Goal: Information Seeking & Learning: Compare options

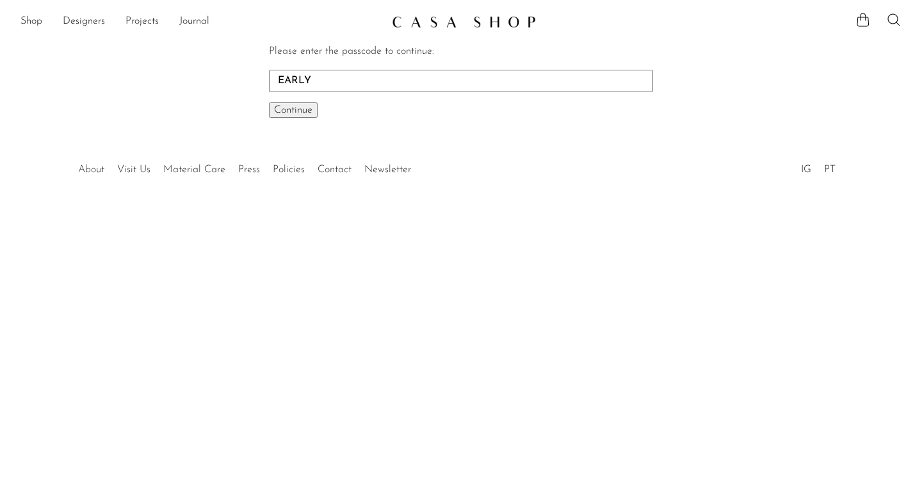
type input "EARLY"
click at [290, 111] on span "Continue" at bounding box center [293, 110] width 38 height 10
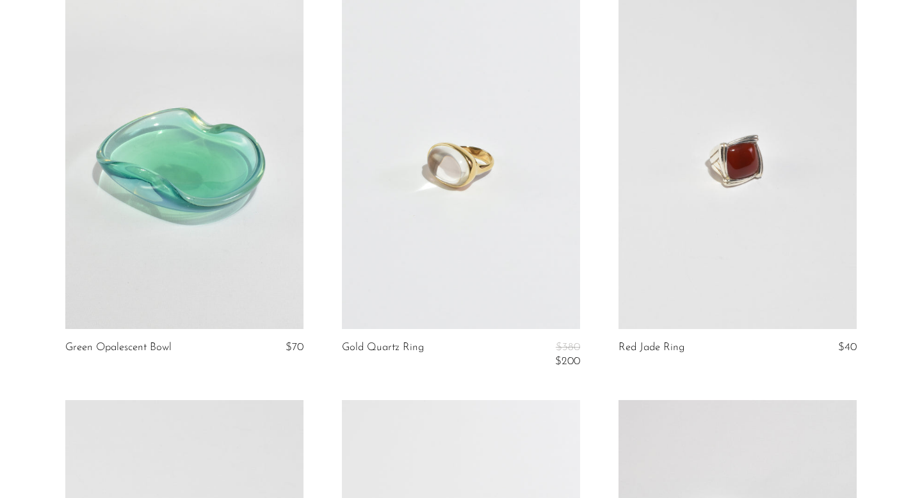
scroll to position [2904, 0]
click at [439, 166] on link at bounding box center [461, 163] width 238 height 334
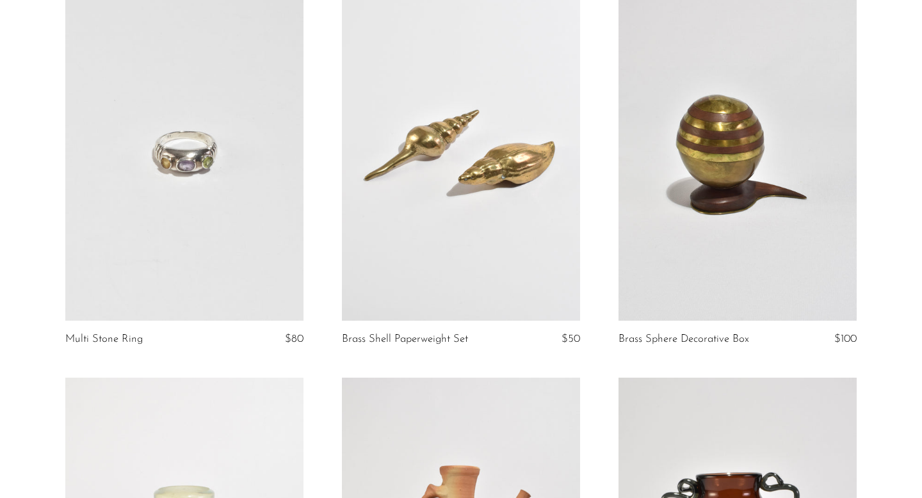
scroll to position [3339, 0]
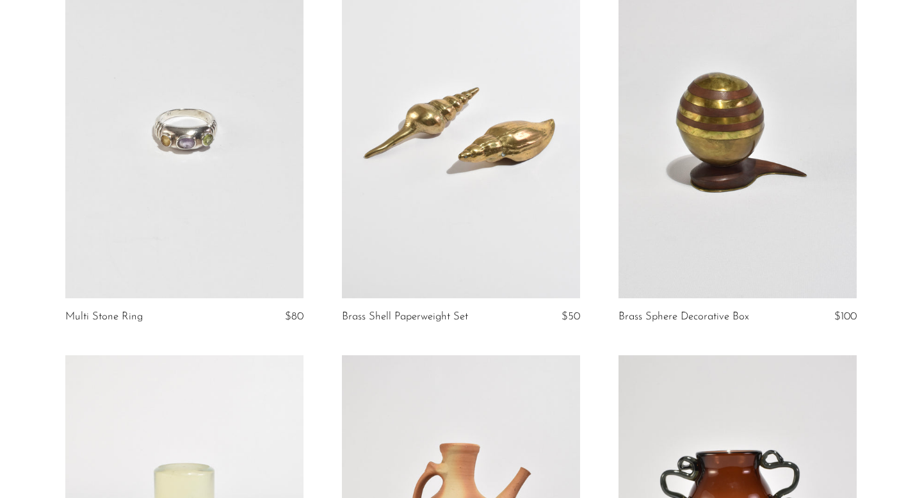
click at [157, 218] on link at bounding box center [184, 132] width 238 height 334
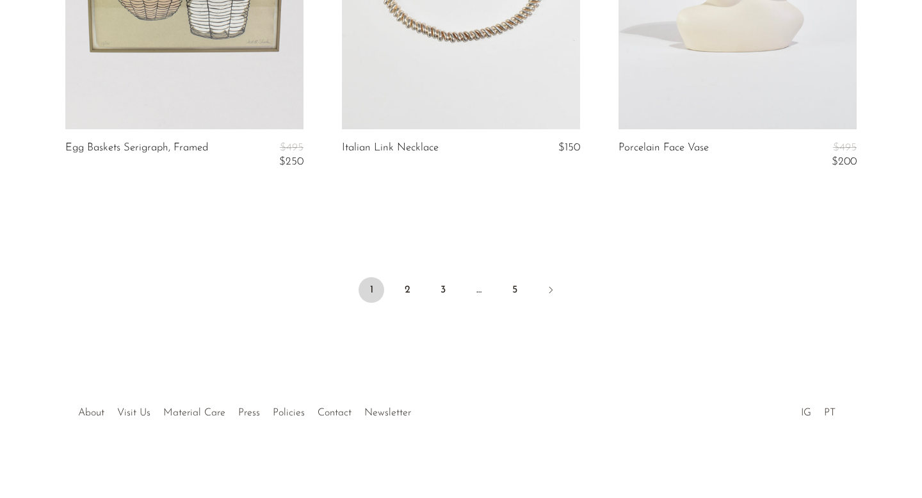
scroll to position [4538, 0]
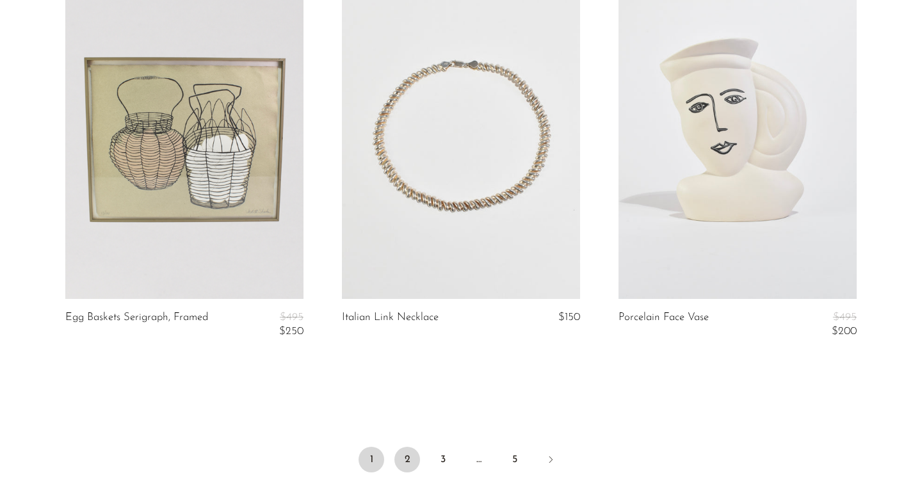
click at [402, 460] on link "2" at bounding box center [407, 460] width 26 height 26
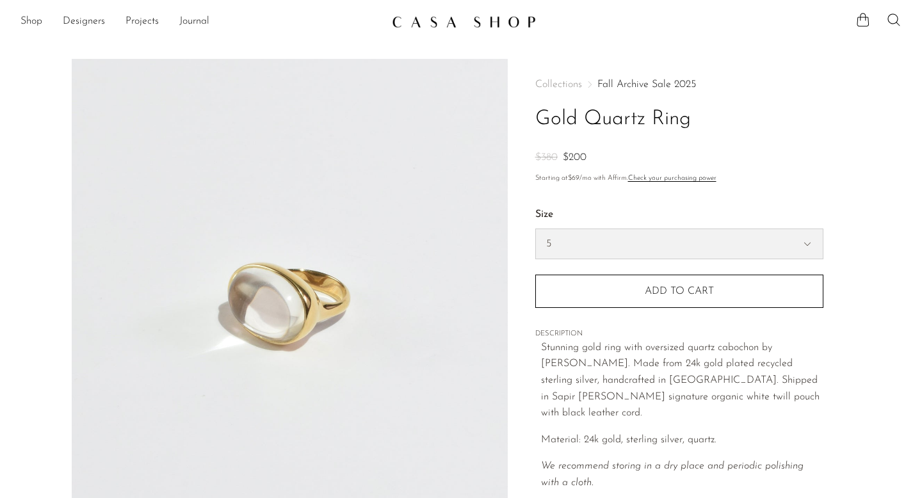
click at [624, 234] on select "5 6 7" at bounding box center [679, 243] width 287 height 29
select select "6"
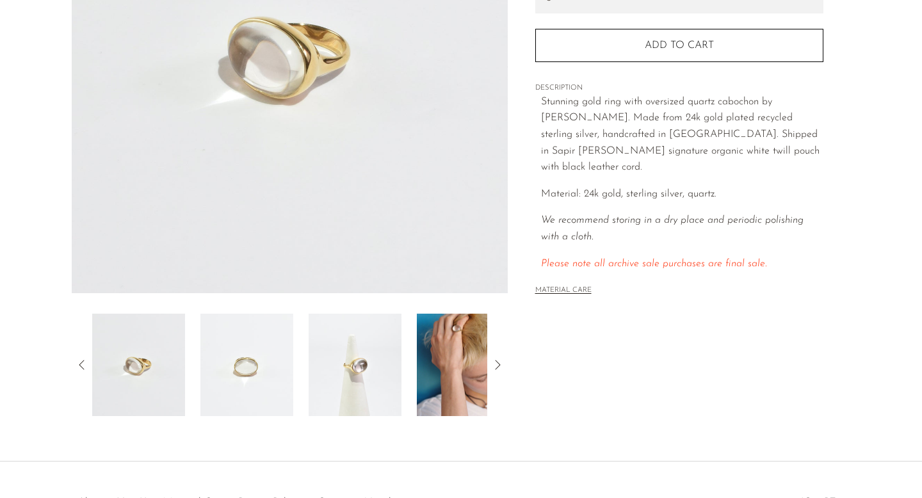
scroll to position [335, 0]
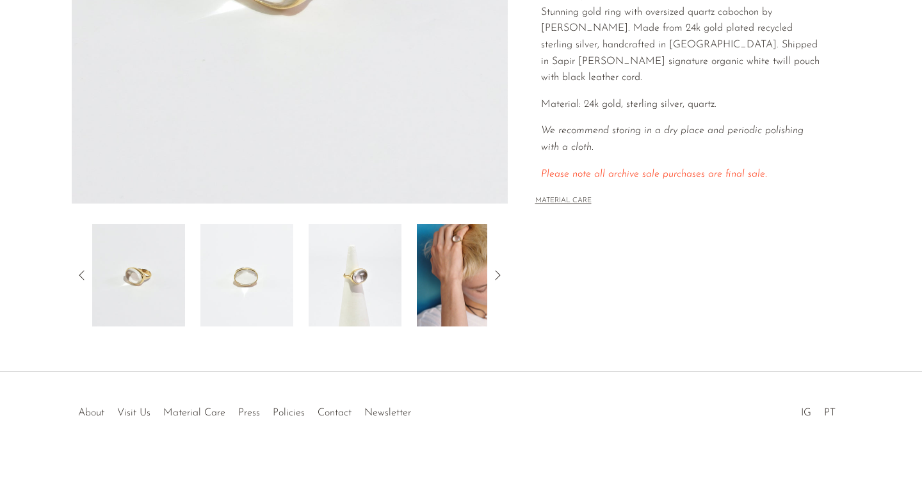
click at [446, 290] on img at bounding box center [463, 275] width 93 height 102
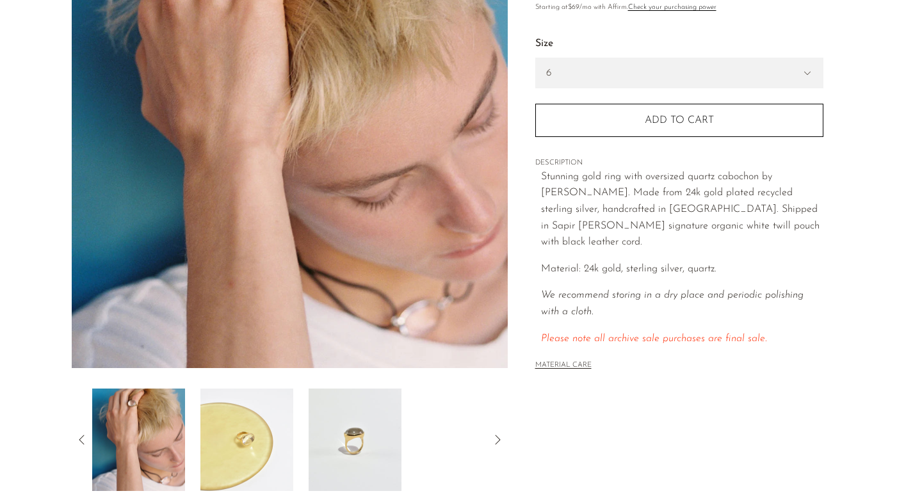
scroll to position [195, 0]
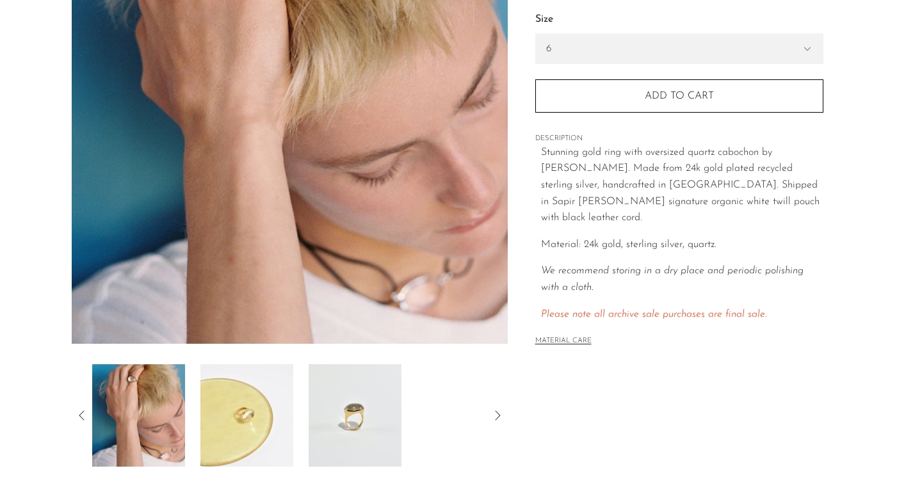
click at [230, 407] on img at bounding box center [246, 415] width 93 height 102
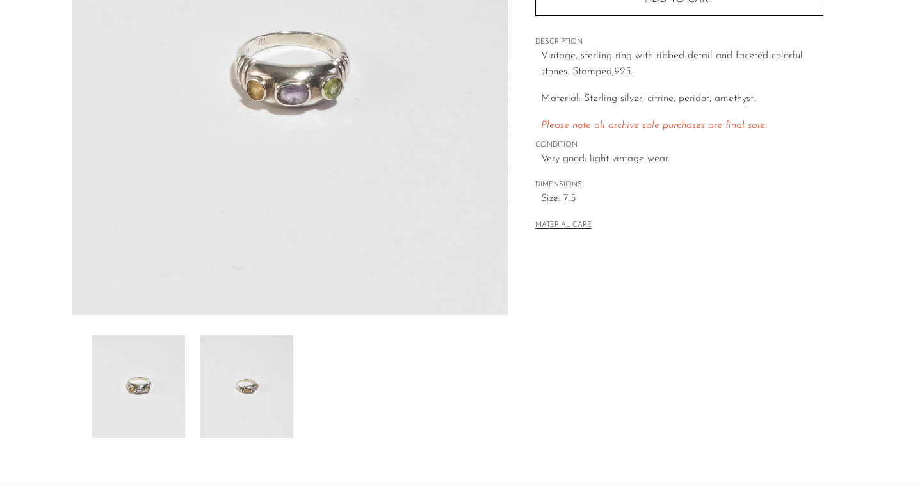
scroll to position [270, 0]
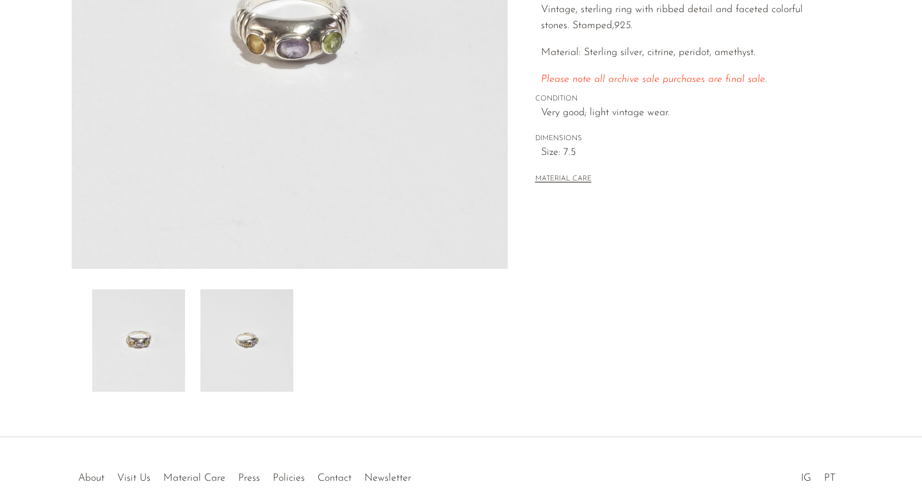
click at [219, 359] on img at bounding box center [246, 340] width 93 height 102
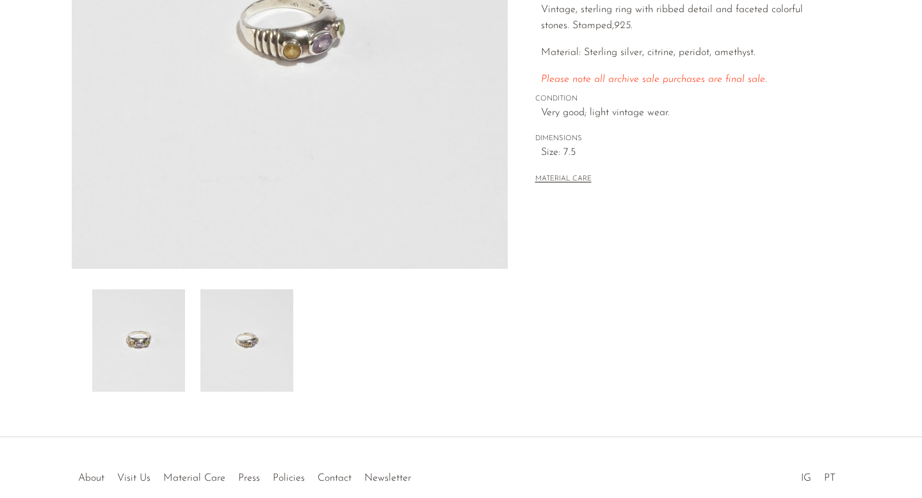
click at [135, 350] on img at bounding box center [138, 340] width 93 height 102
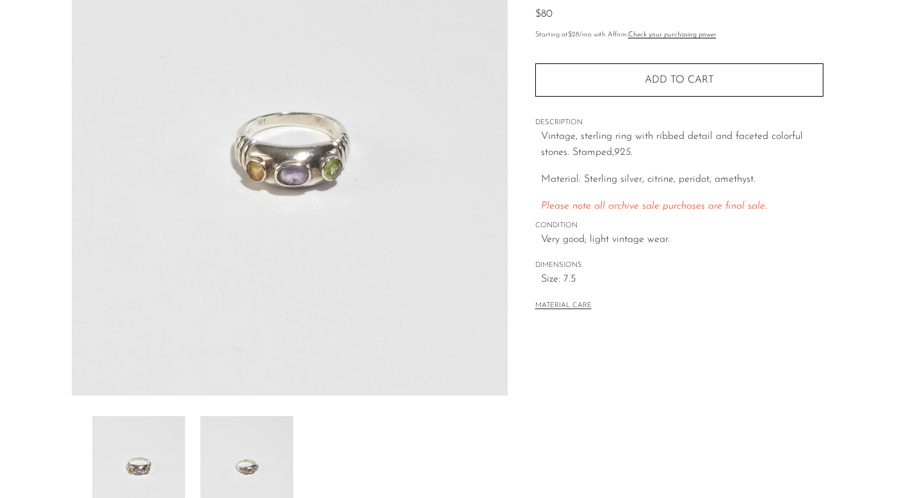
scroll to position [127, 0]
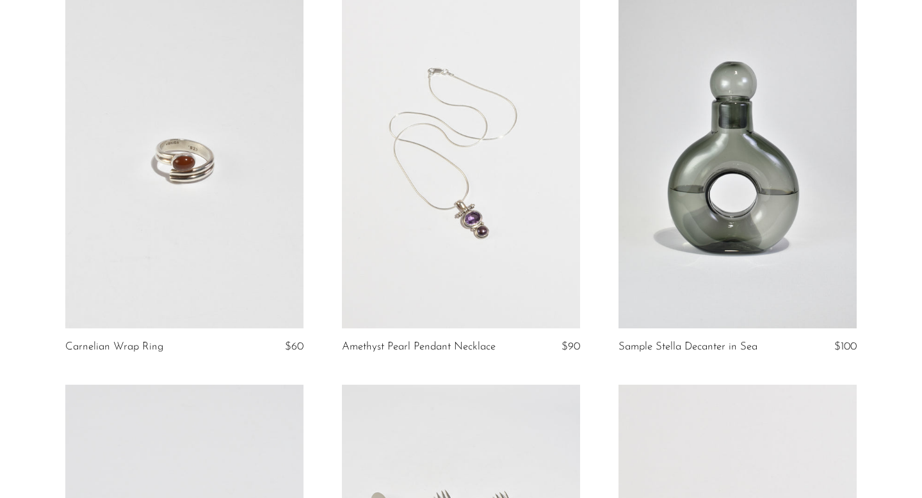
scroll to position [928, 0]
click at [528, 261] on link at bounding box center [461, 163] width 238 height 334
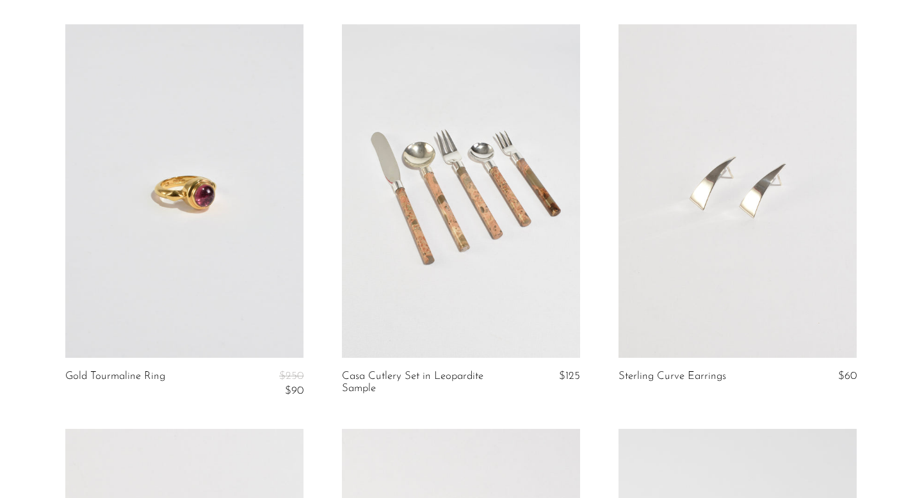
scroll to position [1291, 0]
click at [168, 193] on link at bounding box center [184, 189] width 238 height 334
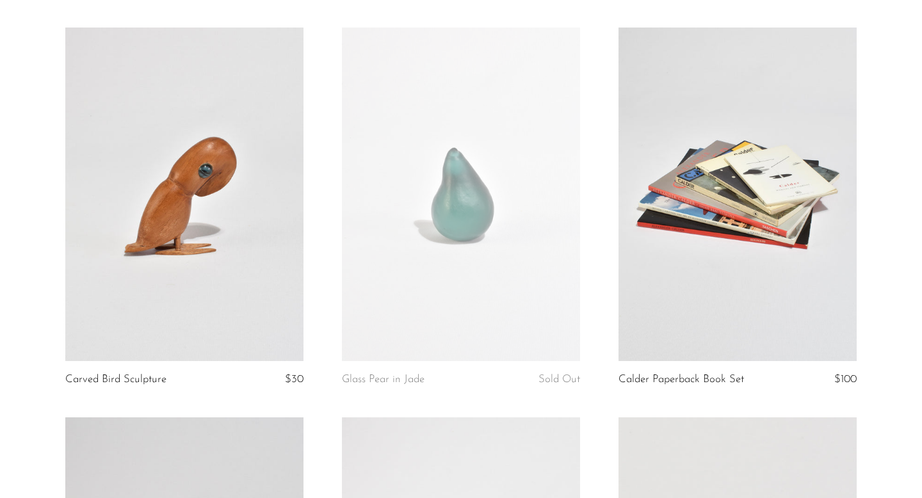
scroll to position [4061, 0]
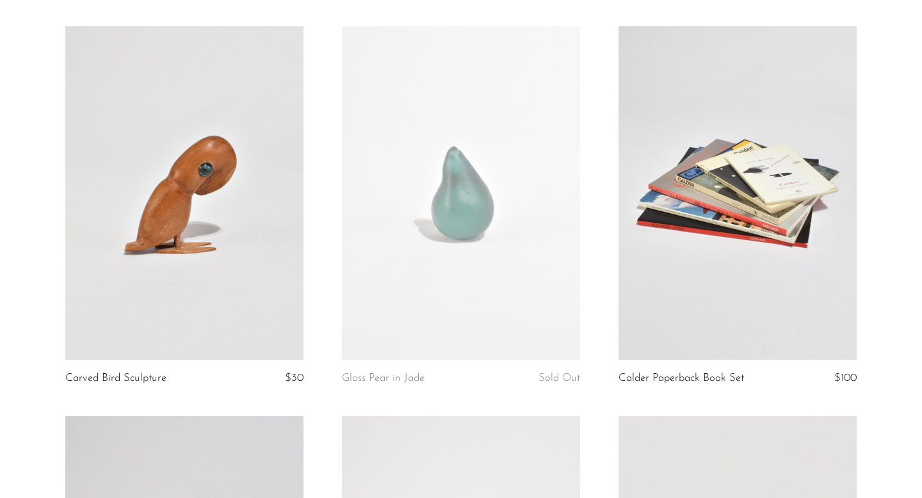
click at [148, 260] on link at bounding box center [184, 193] width 238 height 334
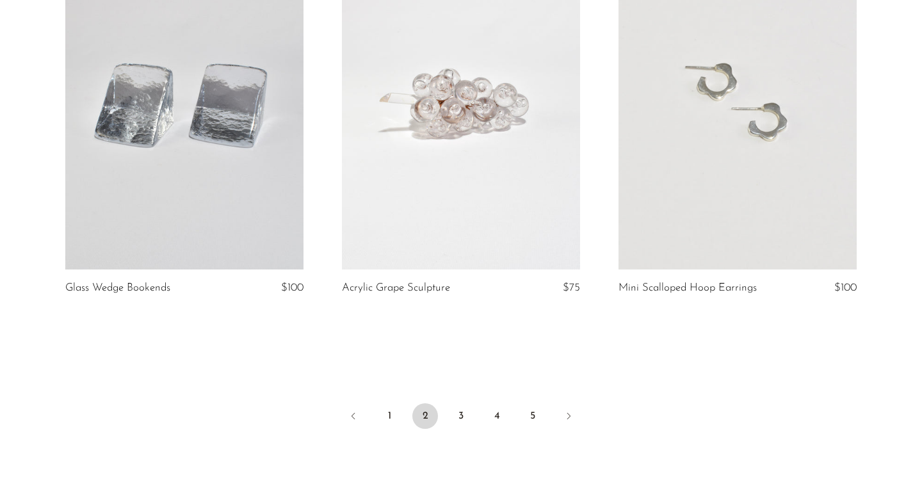
scroll to position [4667, 0]
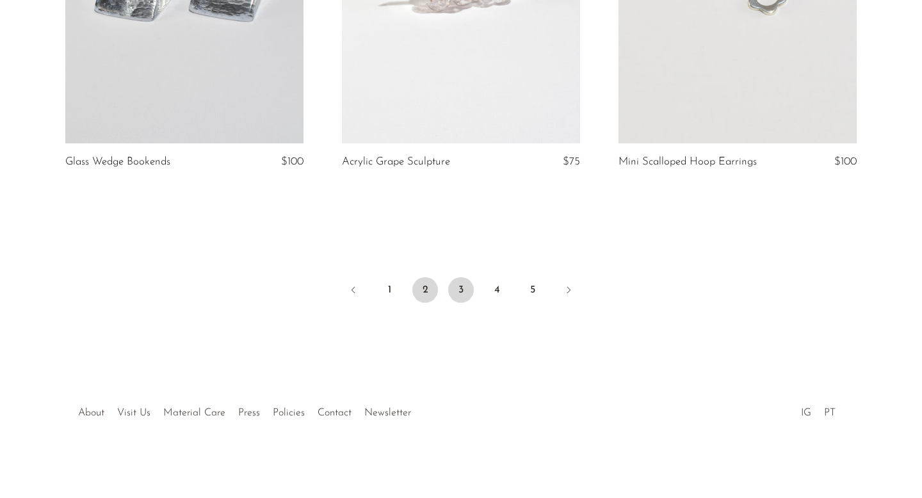
click at [456, 286] on link "3" at bounding box center [461, 290] width 26 height 26
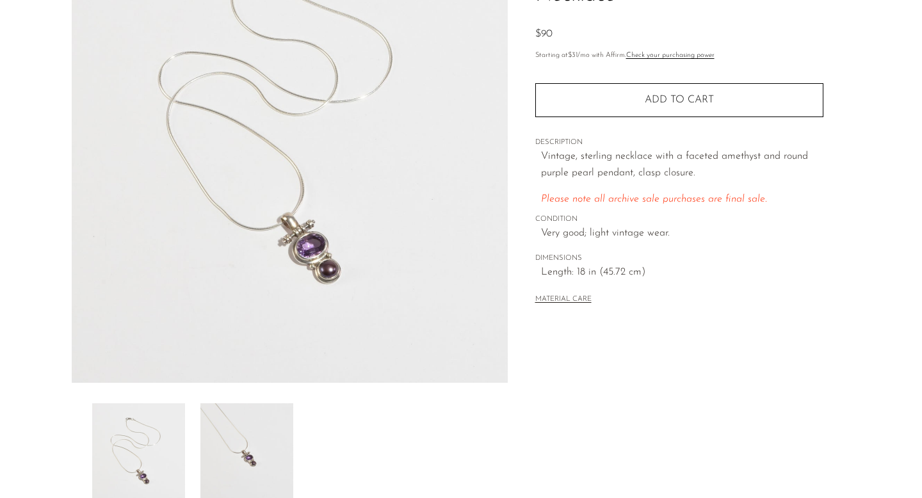
scroll to position [156, 0]
click at [239, 471] on img at bounding box center [246, 455] width 93 height 102
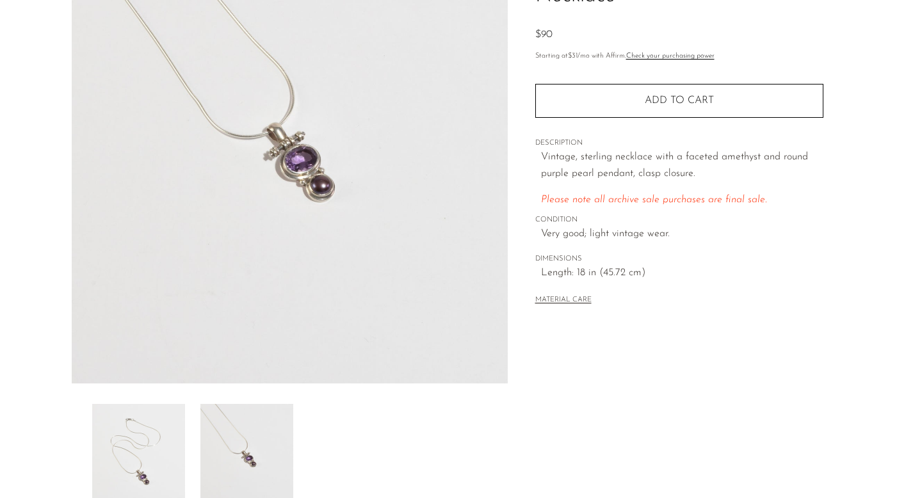
click at [154, 448] on img at bounding box center [138, 455] width 93 height 102
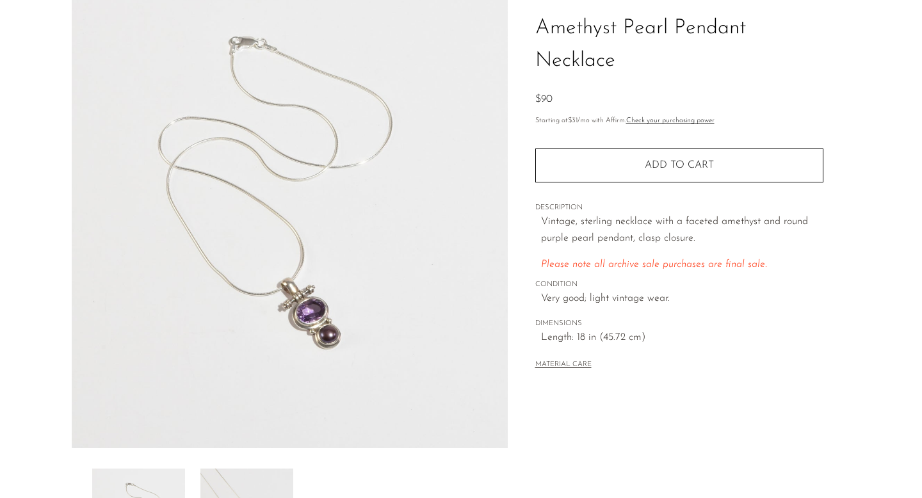
scroll to position [85, 0]
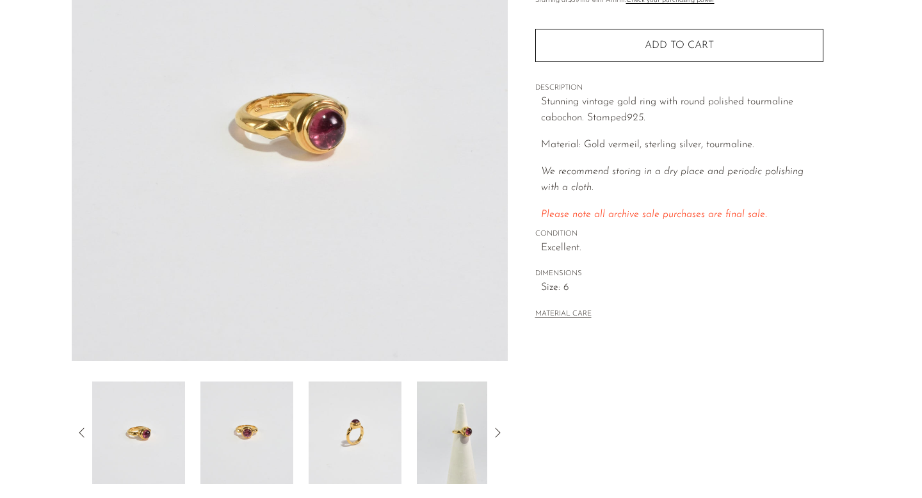
scroll to position [182, 0]
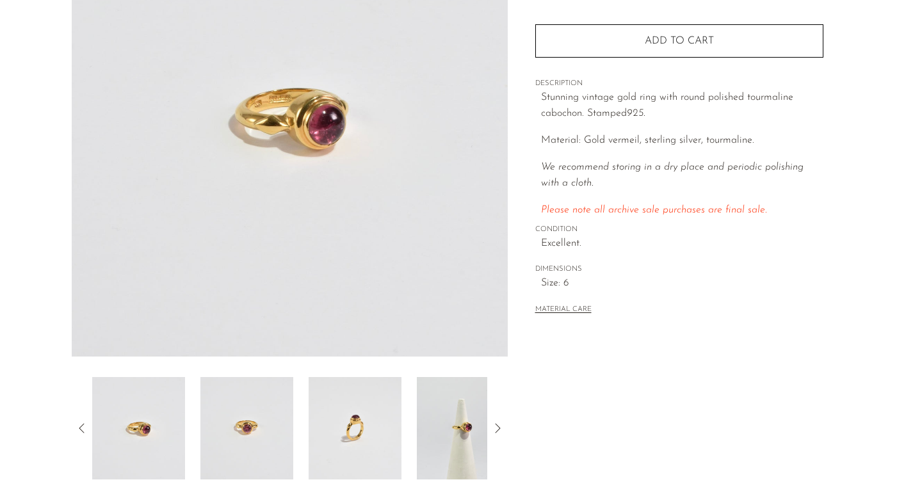
click at [243, 414] on img at bounding box center [246, 428] width 93 height 102
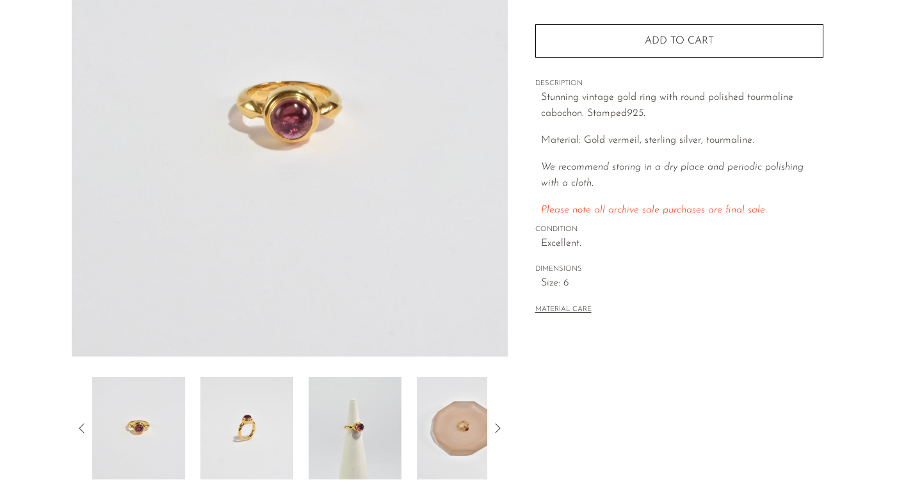
click at [315, 421] on img at bounding box center [355, 428] width 93 height 102
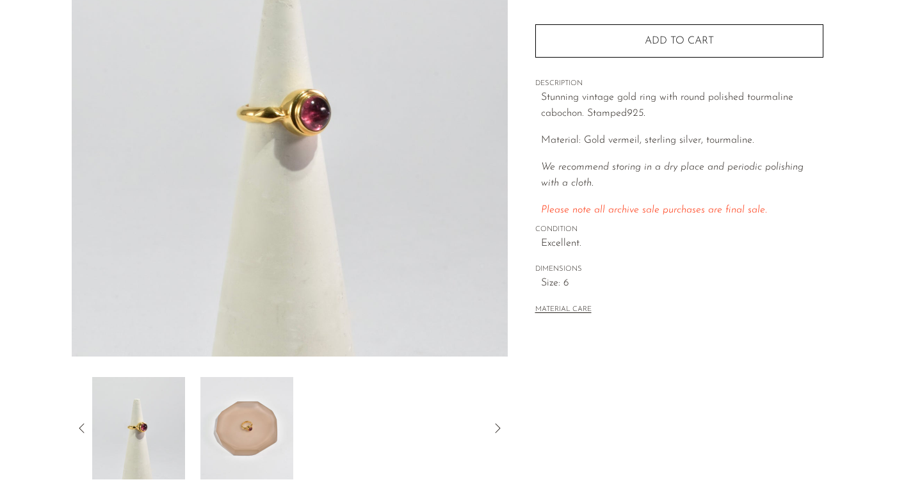
click at [222, 421] on img at bounding box center [246, 428] width 93 height 102
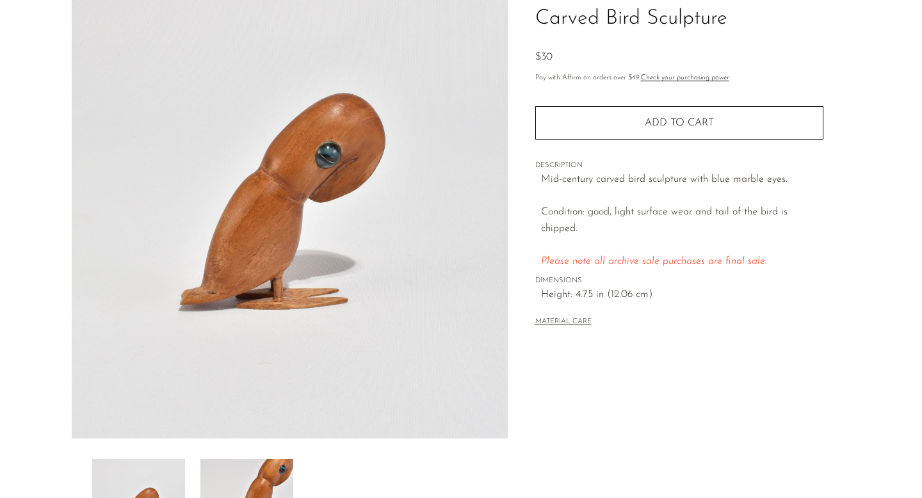
scroll to position [284, 0]
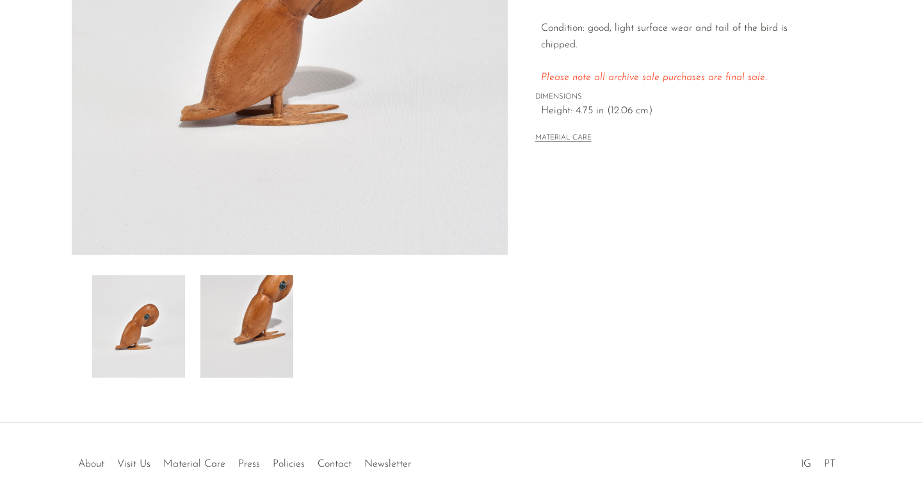
click at [255, 347] on img at bounding box center [246, 326] width 93 height 102
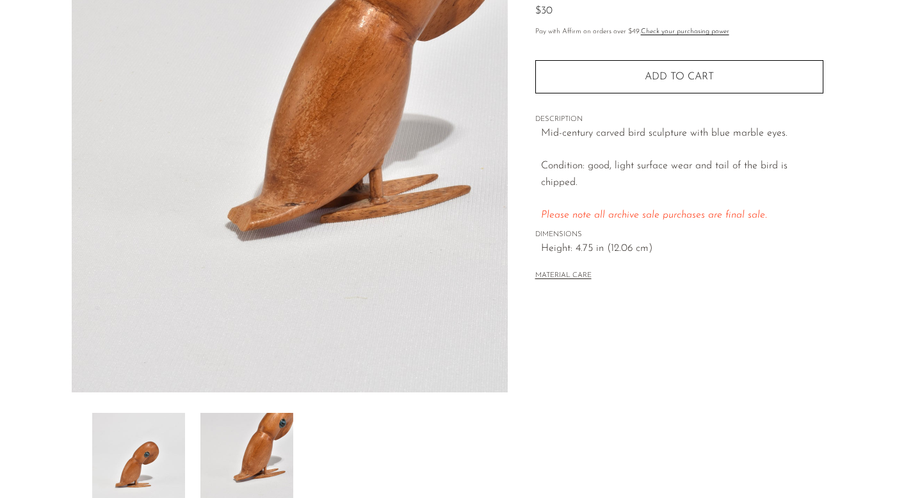
scroll to position [173, 0]
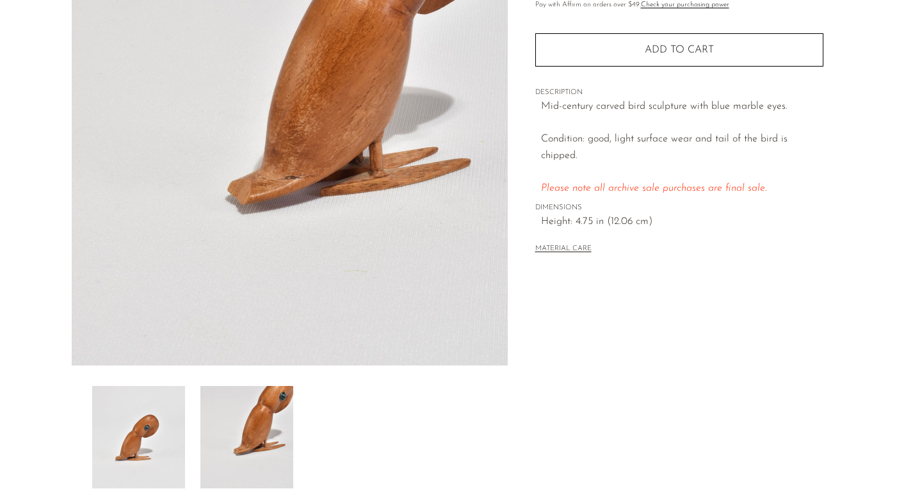
click at [160, 403] on img at bounding box center [138, 437] width 93 height 102
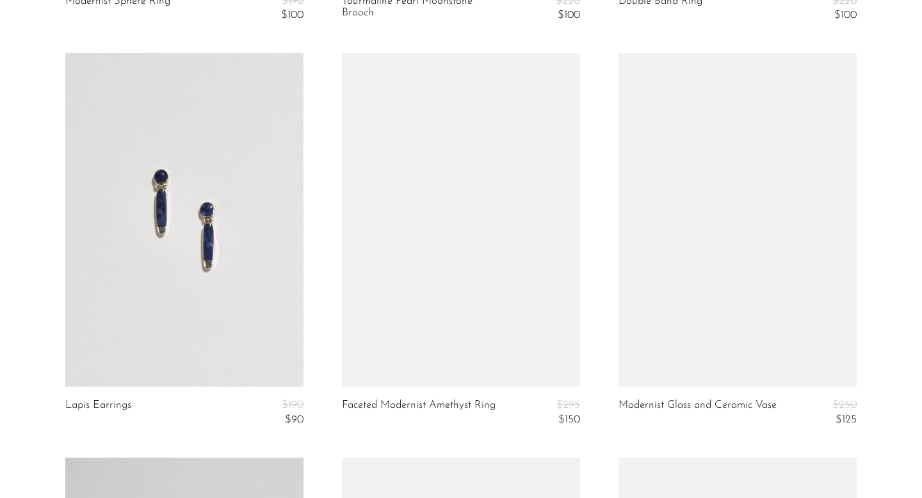
scroll to position [1682, 0]
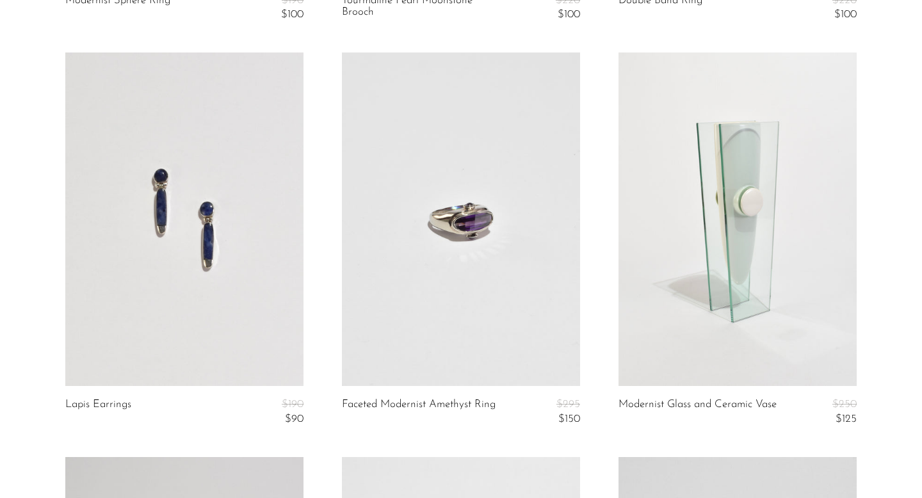
click at [512, 248] on link at bounding box center [461, 219] width 238 height 334
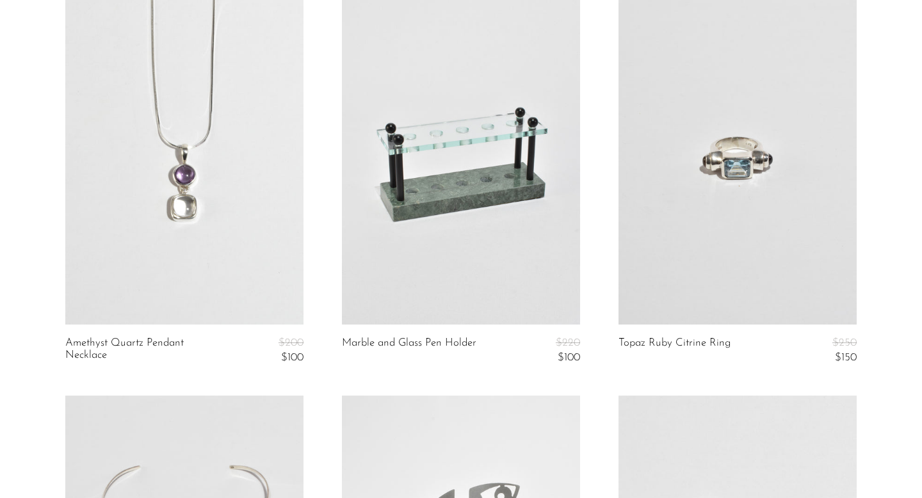
scroll to position [3329, 0]
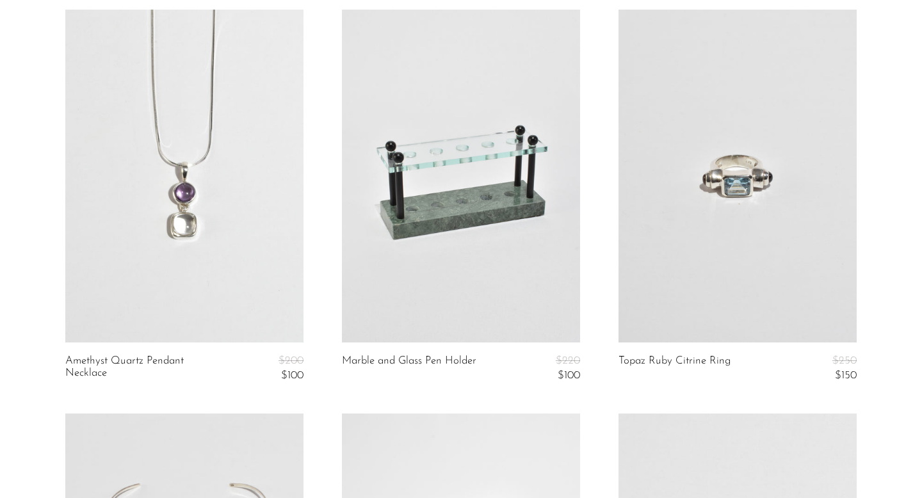
click at [211, 225] on link at bounding box center [184, 177] width 238 height 334
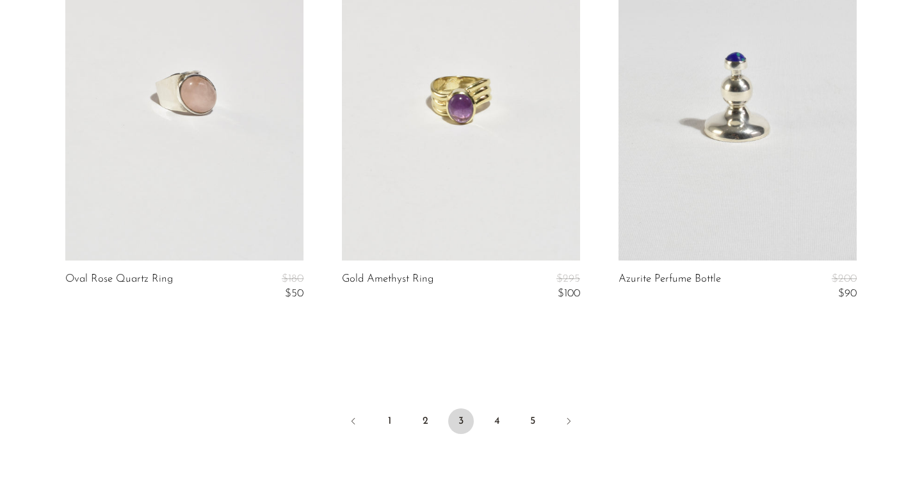
scroll to position [4630, 0]
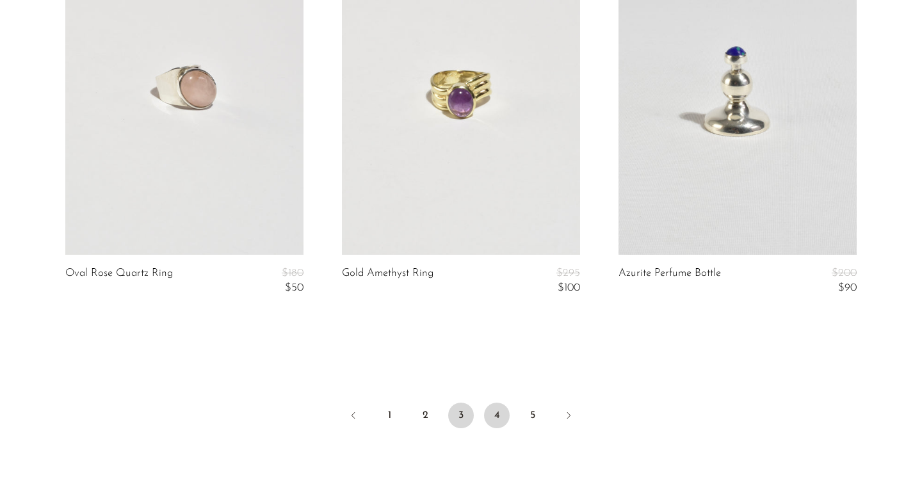
click at [492, 427] on link "4" at bounding box center [497, 416] width 26 height 26
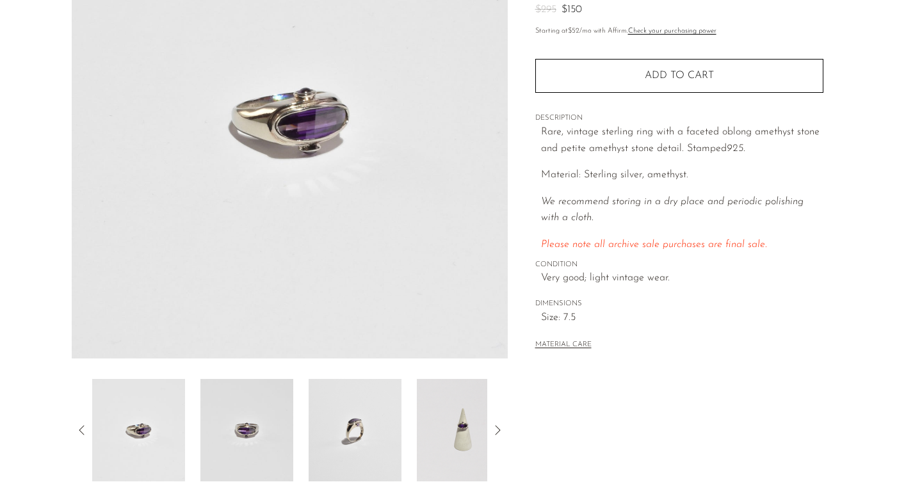
scroll to position [185, 0]
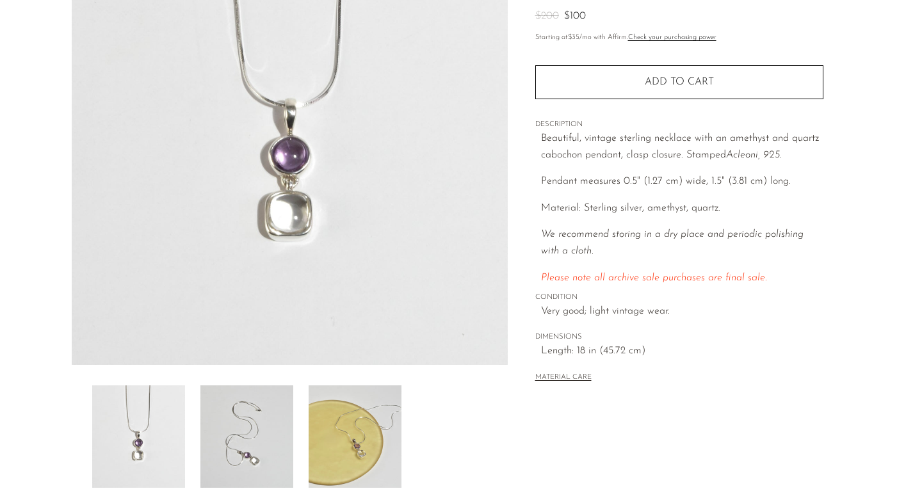
scroll to position [188, 0]
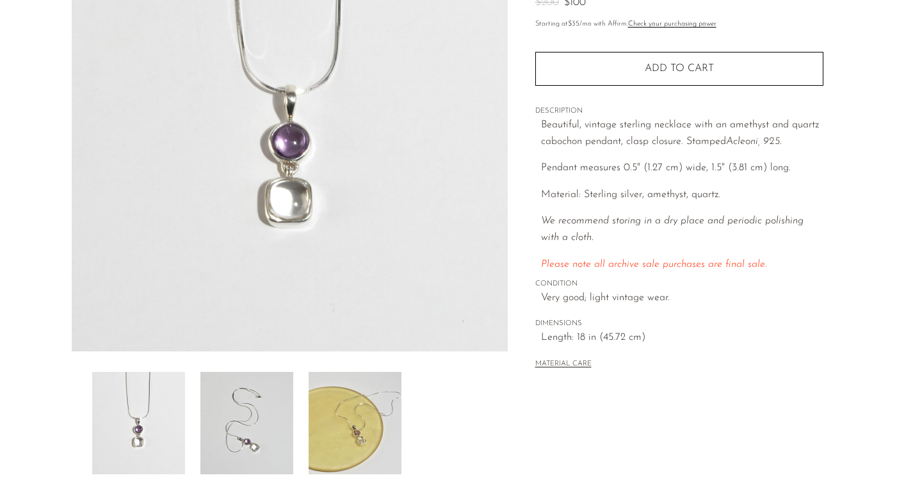
click at [287, 439] on img at bounding box center [246, 423] width 93 height 102
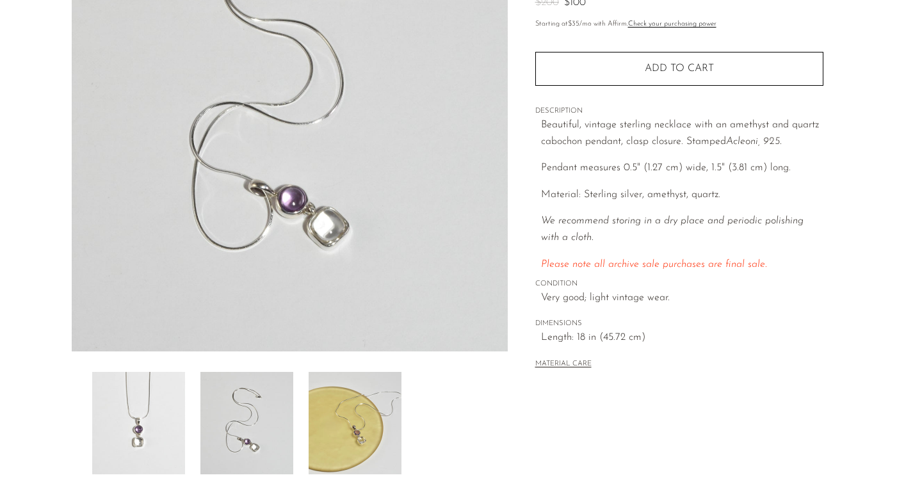
click at [334, 422] on img at bounding box center [355, 423] width 93 height 102
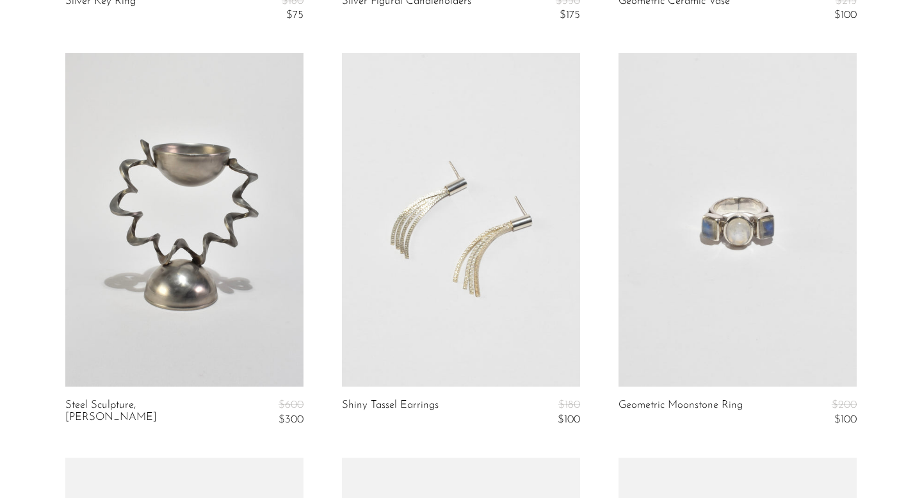
scroll to position [530, 0]
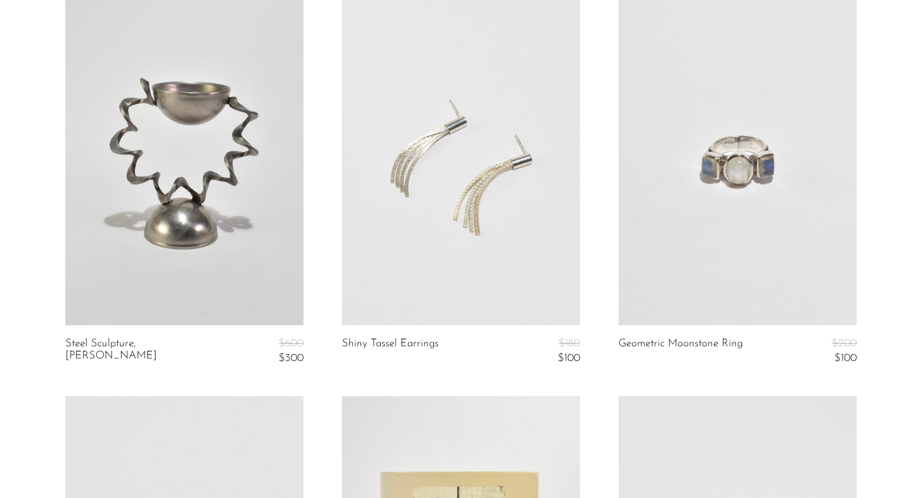
click at [773, 204] on link at bounding box center [737, 159] width 238 height 334
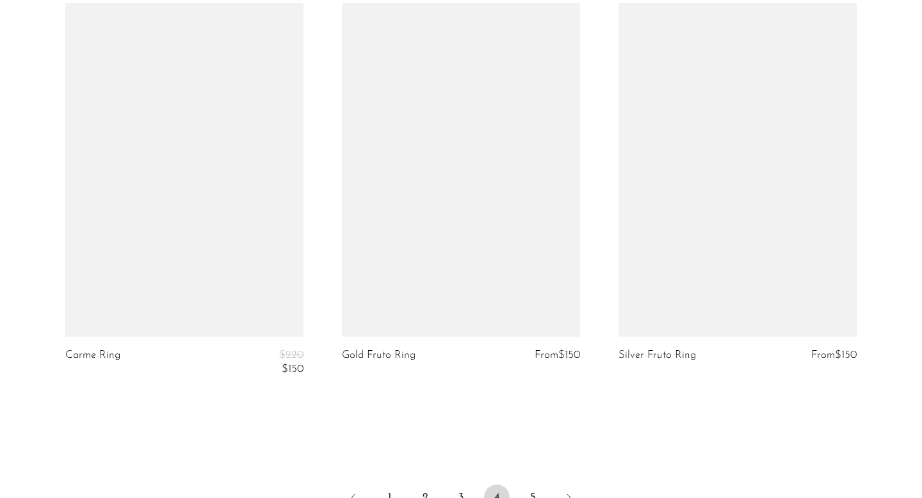
scroll to position [4615, 0]
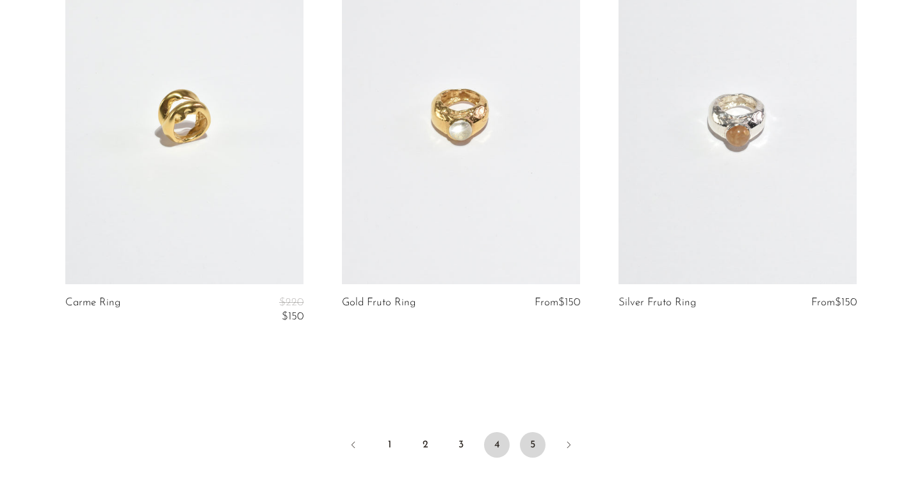
click at [529, 443] on link "5" at bounding box center [533, 445] width 26 height 26
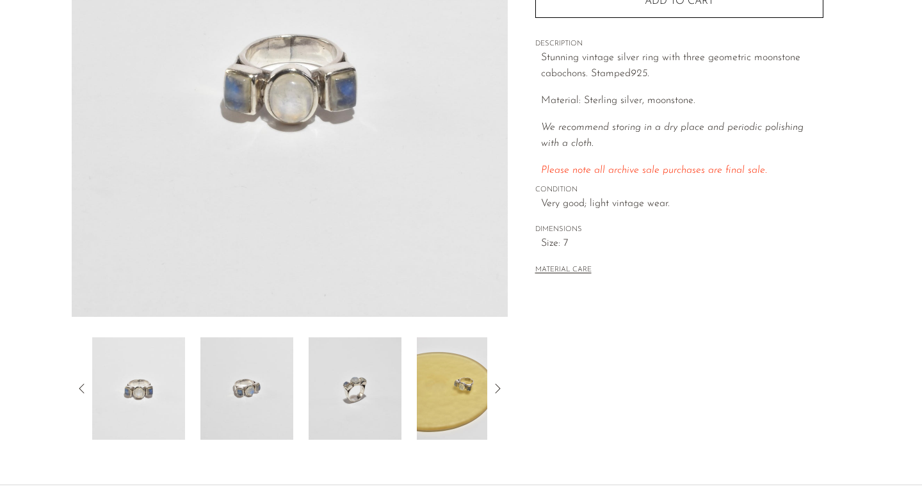
scroll to position [251, 0]
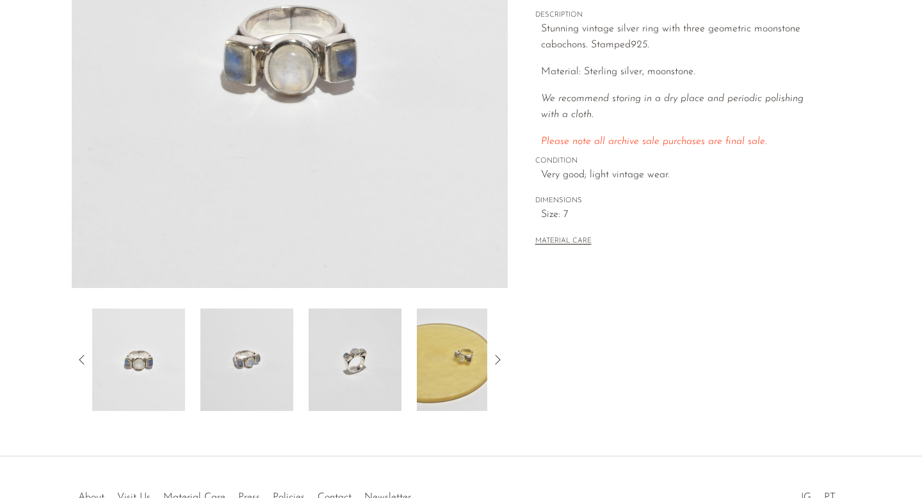
click at [366, 390] on img at bounding box center [355, 360] width 93 height 102
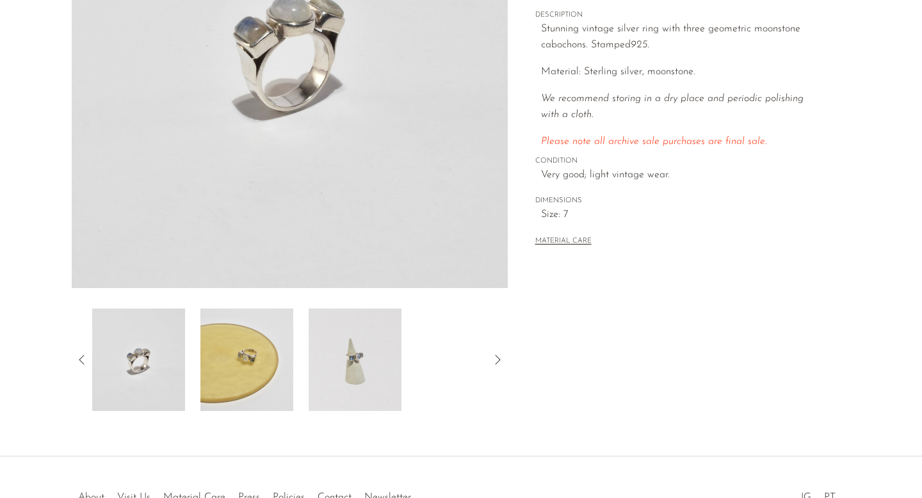
click at [376, 369] on img at bounding box center [355, 360] width 93 height 102
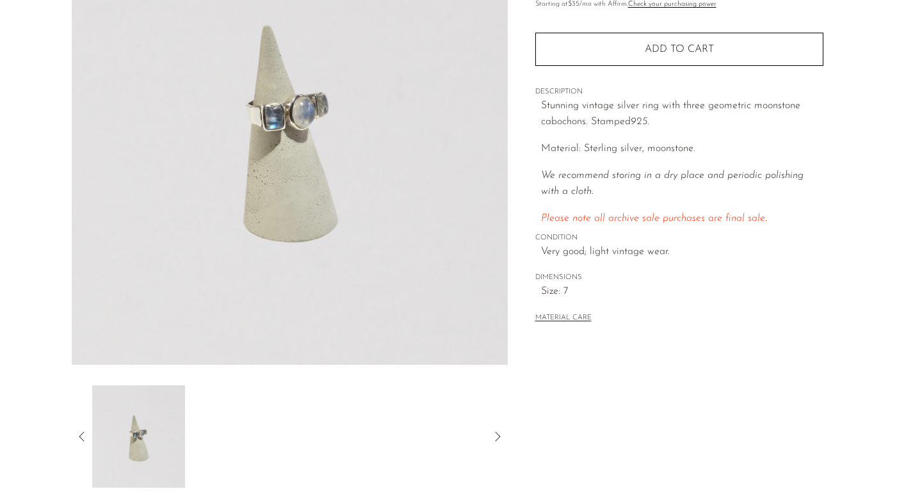
scroll to position [162, 0]
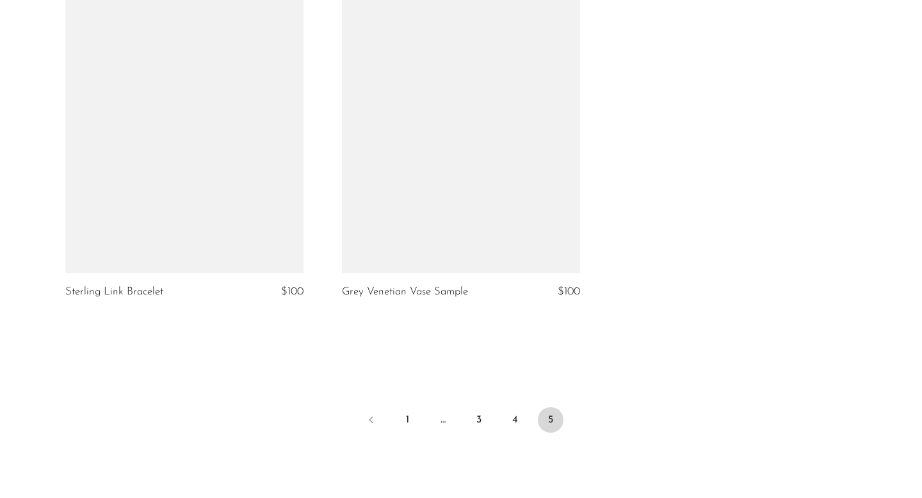
scroll to position [4332, 0]
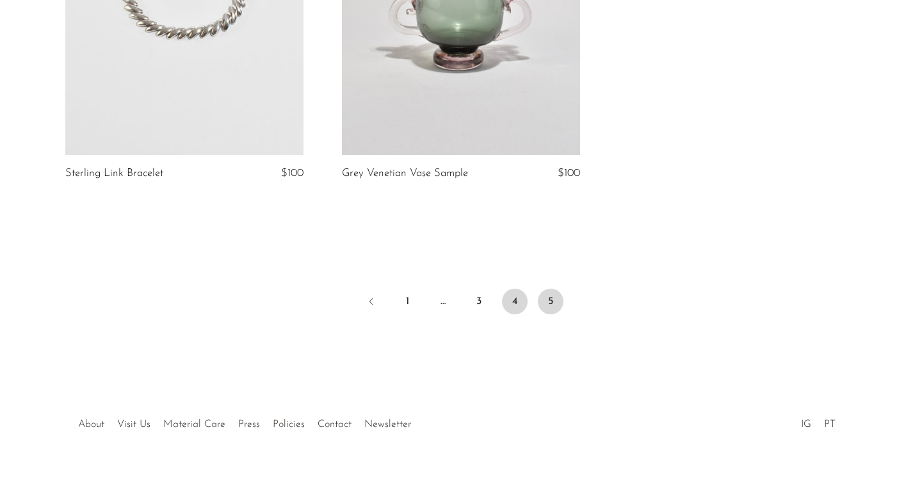
click at [517, 290] on link "4" at bounding box center [515, 302] width 26 height 26
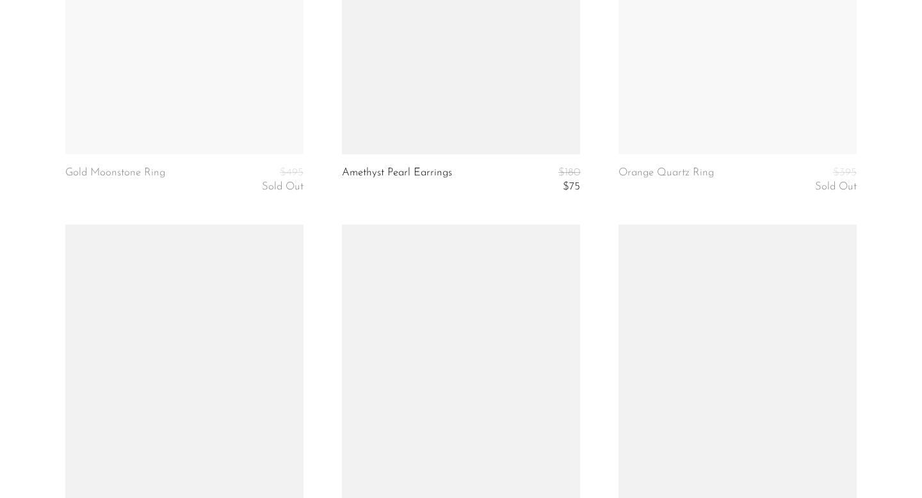
scroll to position [4148, 0]
